Goal: Transaction & Acquisition: Purchase product/service

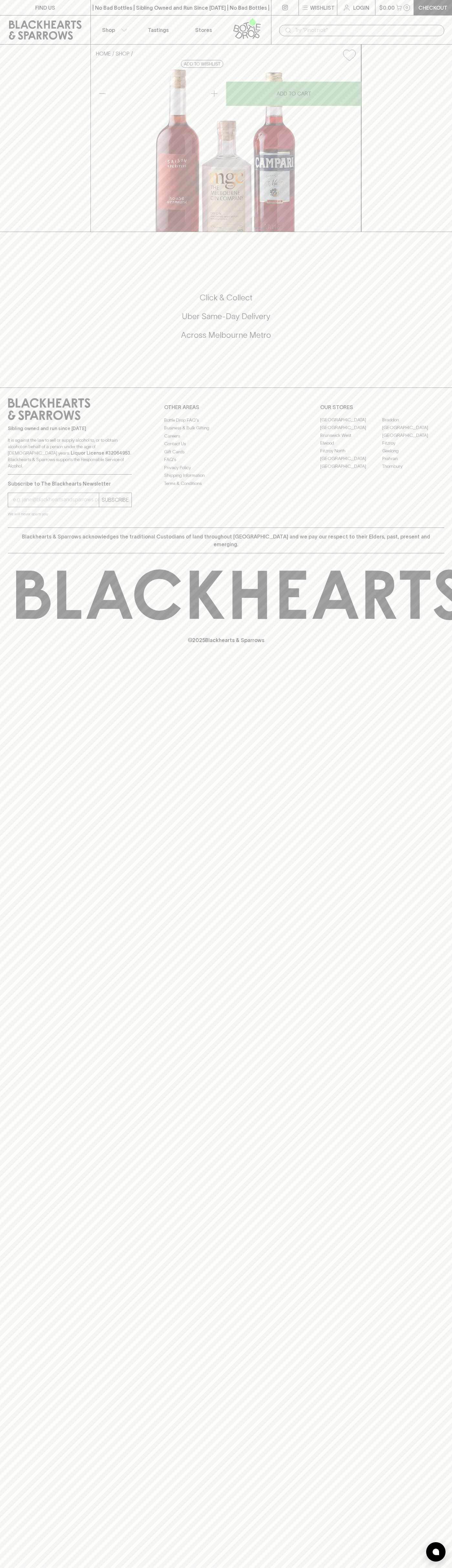
click at [284, 22] on div "​" at bounding box center [362, 30] width 181 height 29
click at [449, 870] on div "FIND US | No Bad Bottles | Sibling Owned and Run Since 2006 | No Bad Bottles | …" at bounding box center [226, 784] width 452 height 1568
click at [335, 1567] on html "FIND US | No Bad Bottles | Sibling Owned and Run Since 2006 | No Bad Bottles | …" at bounding box center [226, 784] width 452 height 1568
click at [16, 1341] on div "FIND US | No Bad Bottles | Sibling Owned and Run Since 2006 | No Bad Bottles | …" at bounding box center [226, 784] width 452 height 1568
